Goal: Information Seeking & Learning: Learn about a topic

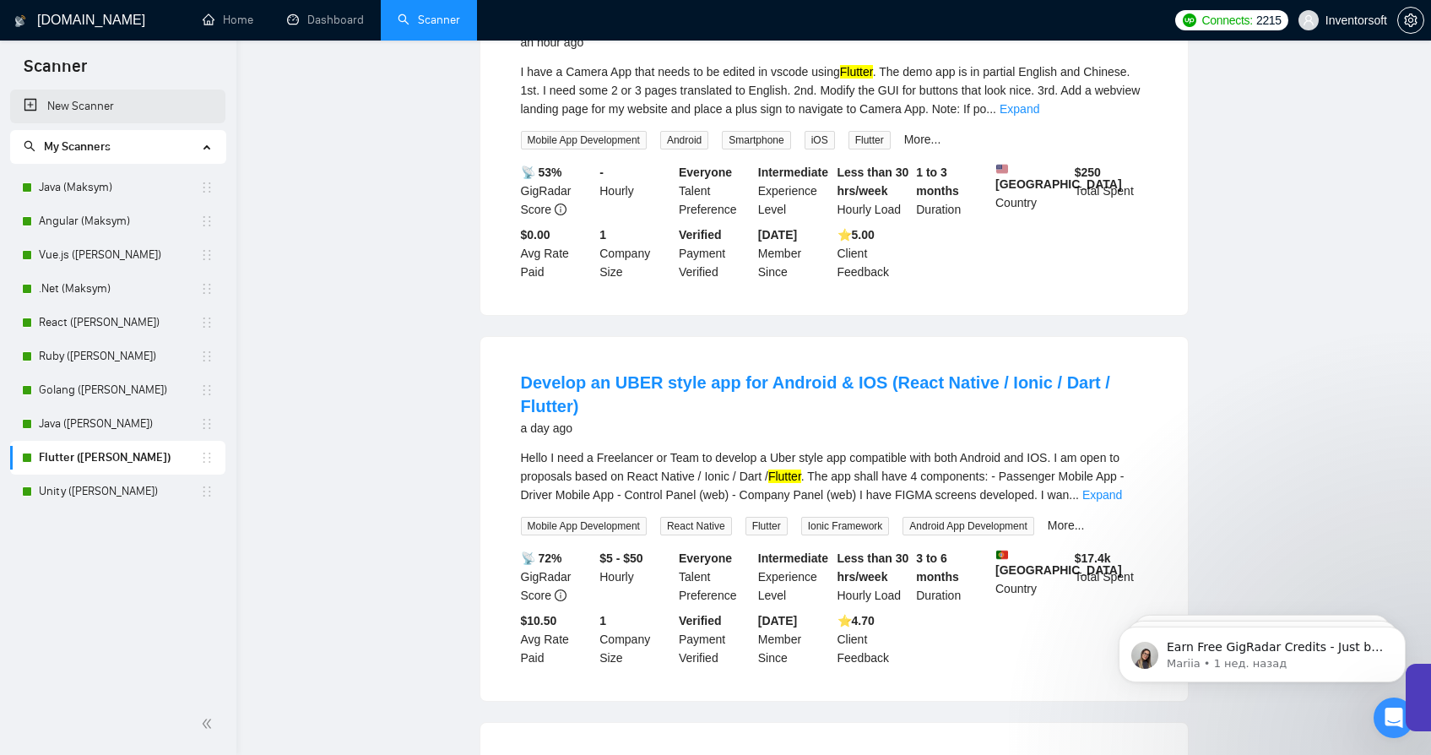
scroll to position [47, 0]
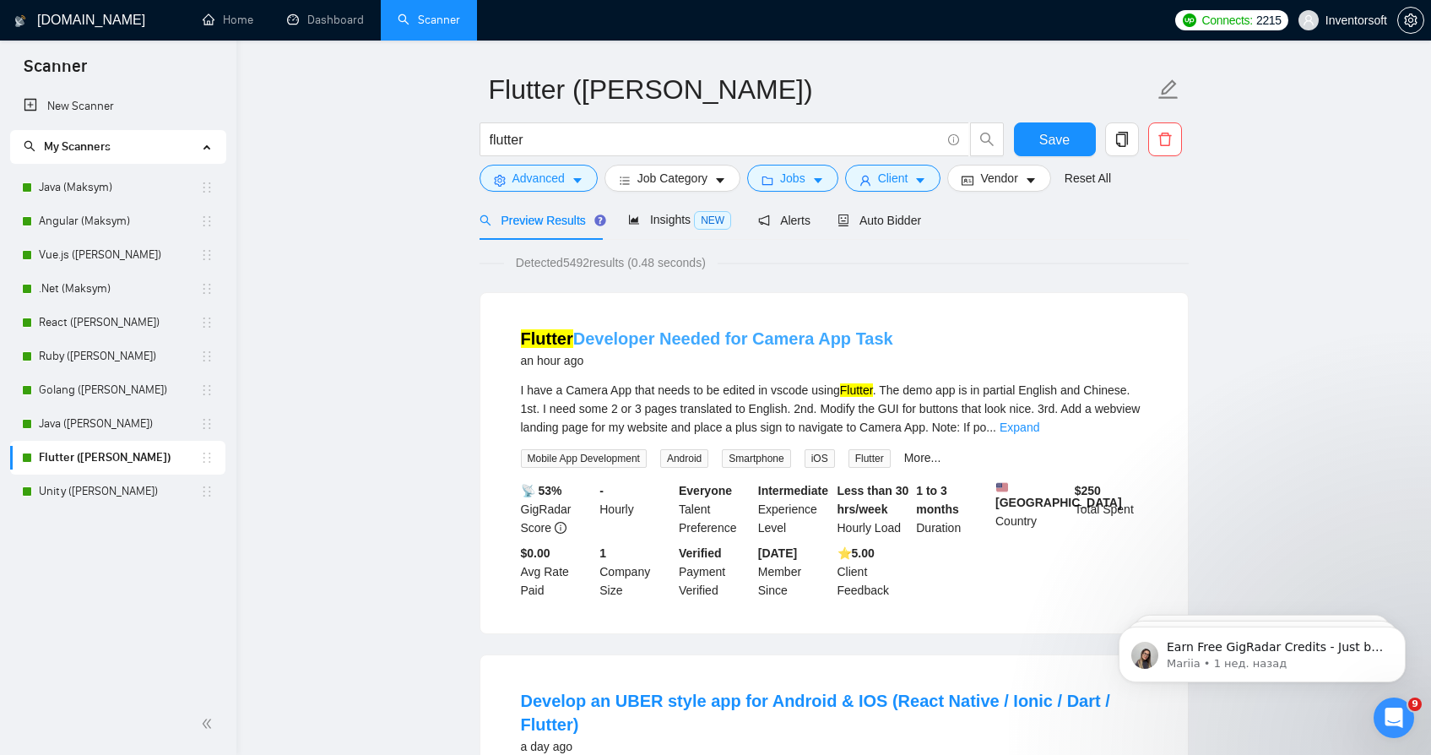
click at [642, 341] on link "Flutter Developer Needed for Camera App Task" at bounding box center [707, 338] width 372 height 19
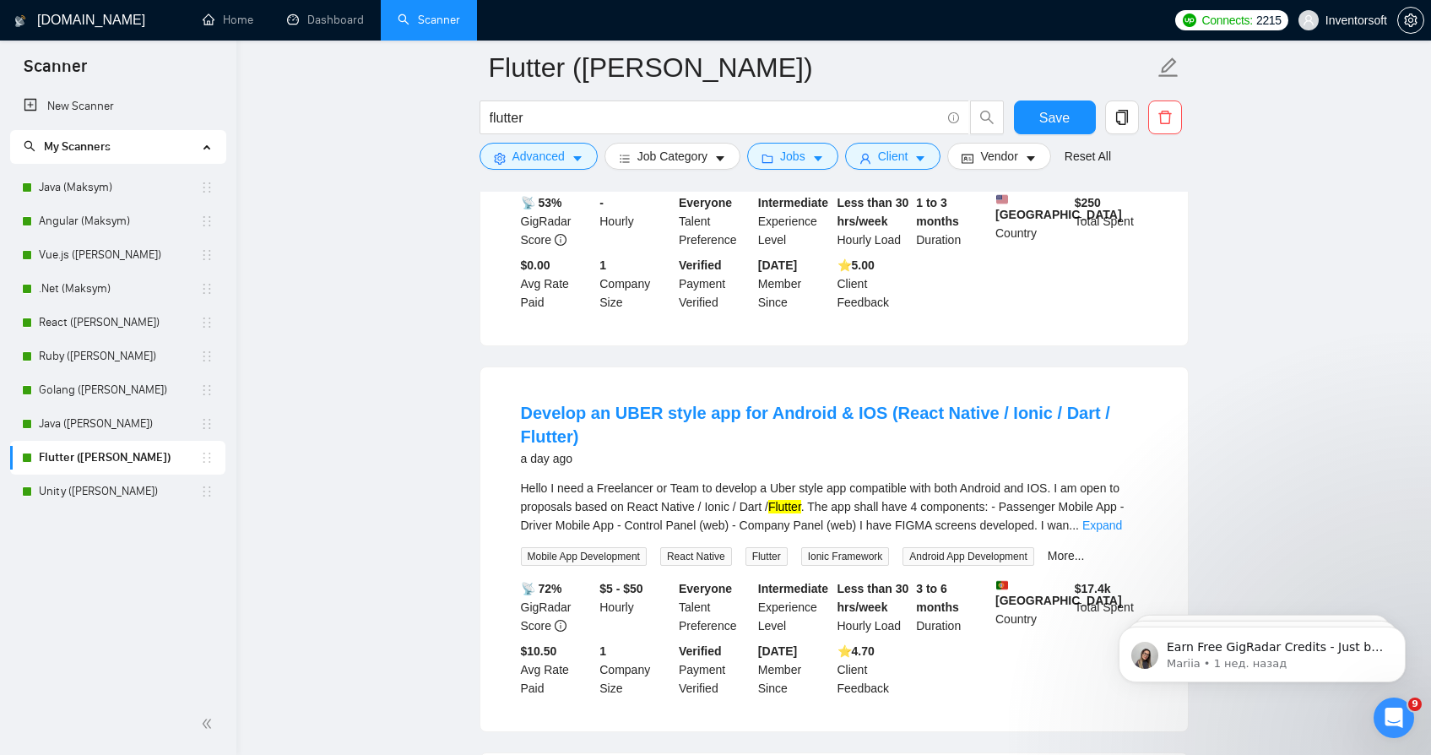
scroll to position [361, 0]
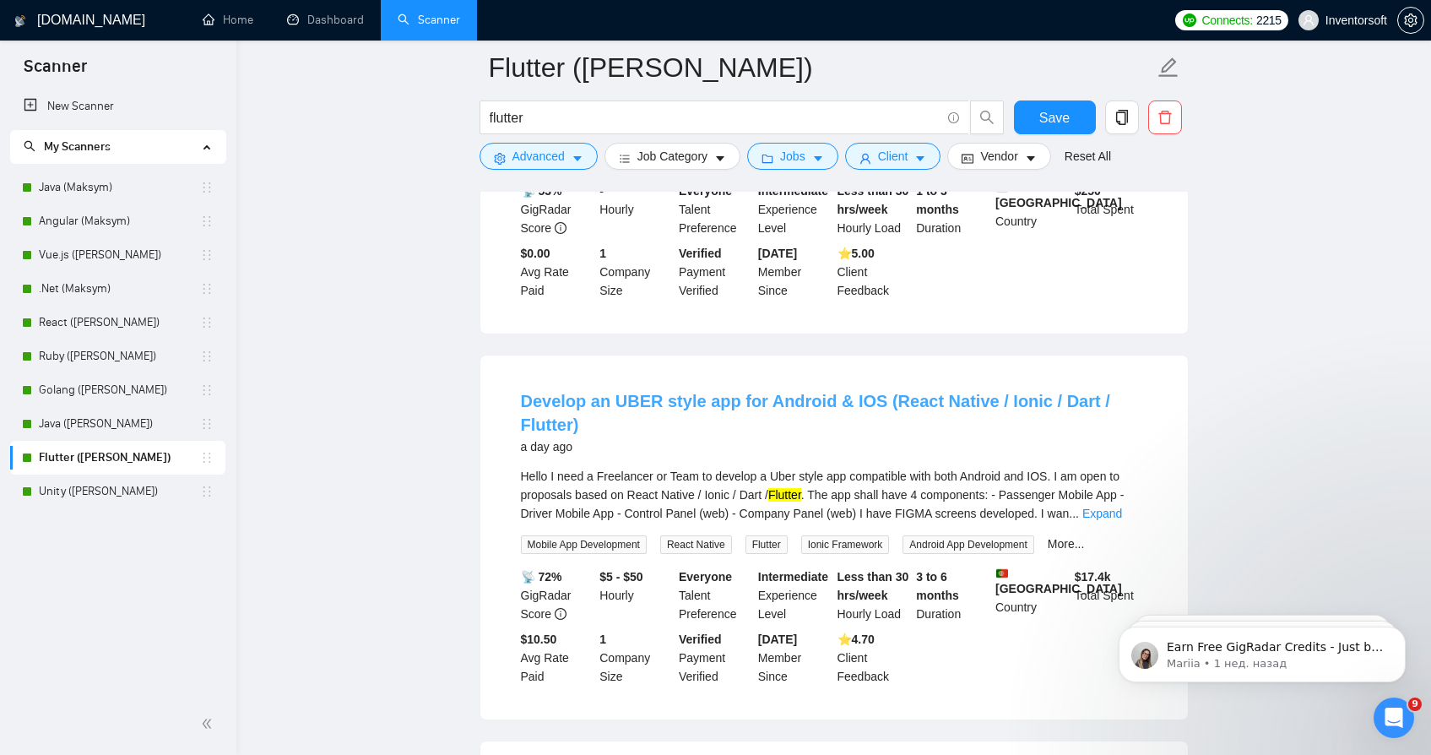
click at [637, 408] on link "Develop an UBER style app for Android & IOS (React Native / Ionic / Dart / Flut…" at bounding box center [815, 413] width 589 height 42
